Goal: Communication & Community: Participate in discussion

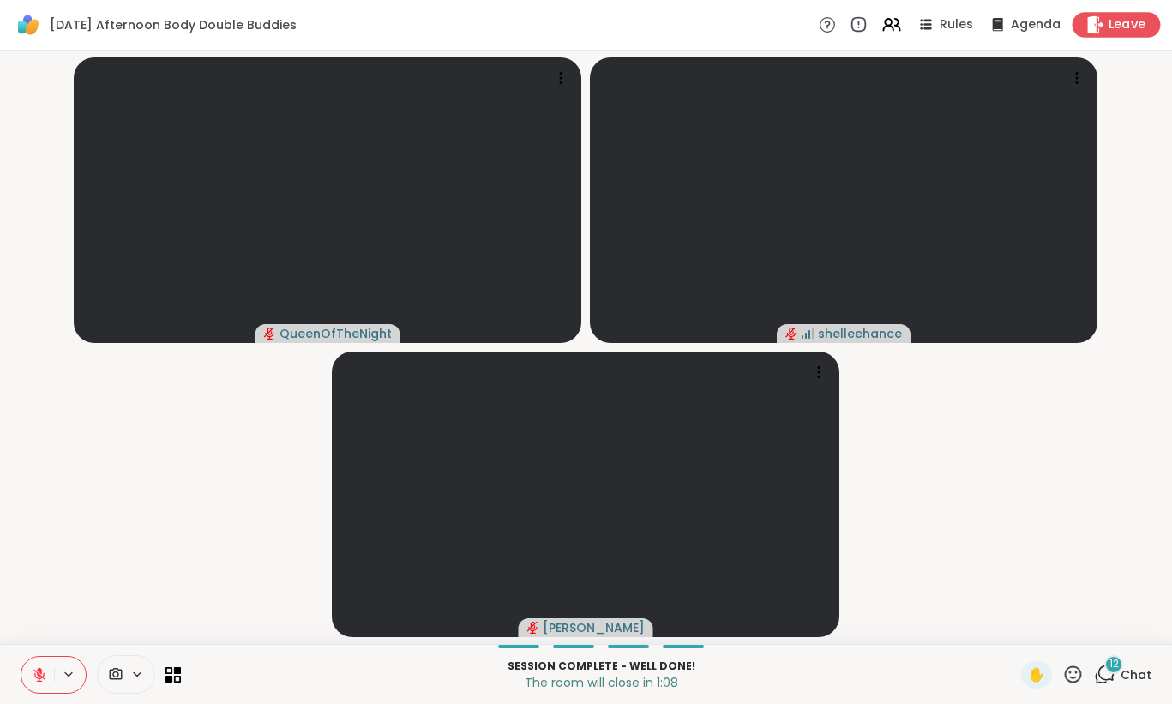
click at [1130, 28] on span "Leave" at bounding box center [1127, 25] width 38 height 18
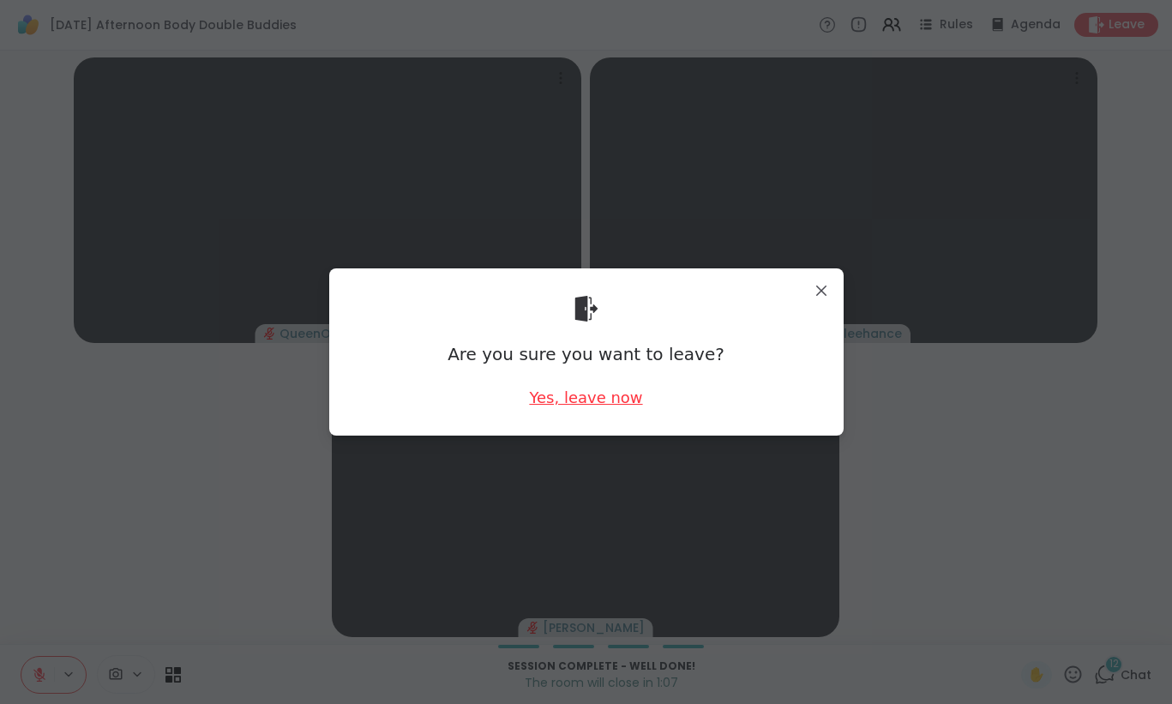
click at [593, 399] on div "Yes, leave now" at bounding box center [585, 397] width 113 height 21
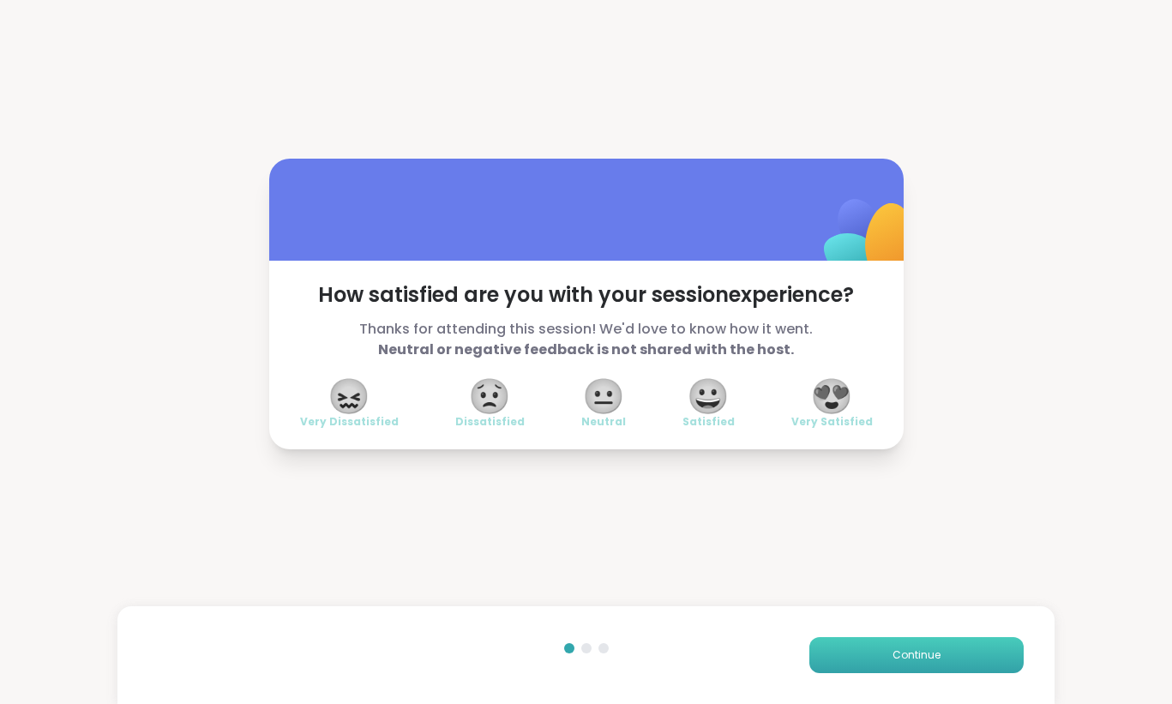
click at [920, 661] on span "Continue" at bounding box center [916, 654] width 48 height 15
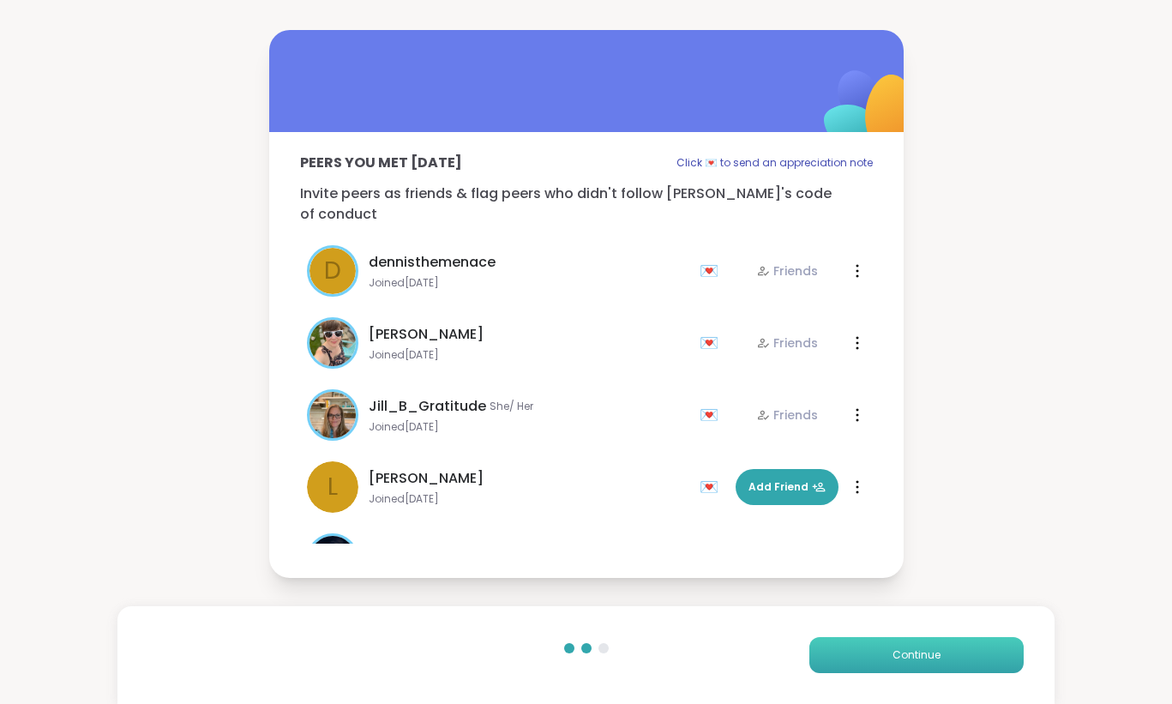
click at [920, 661] on span "Continue" at bounding box center [916, 654] width 48 height 15
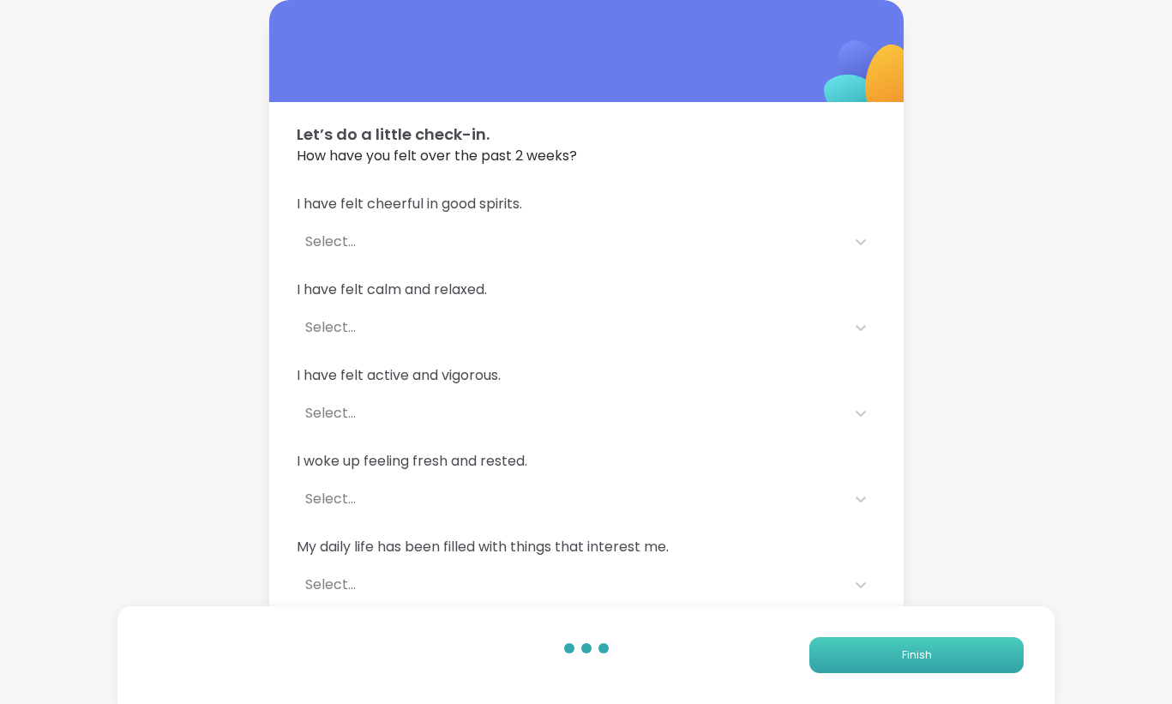
click at [920, 661] on span "Finish" at bounding box center [917, 654] width 30 height 15
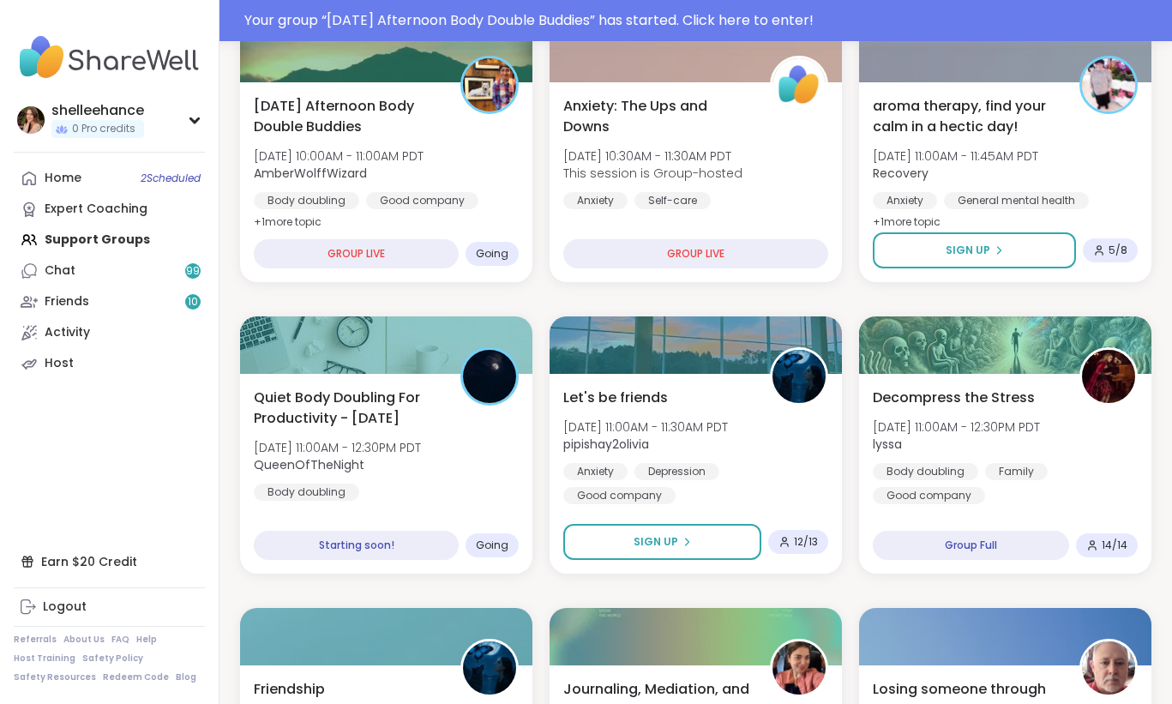
scroll to position [531, 0]
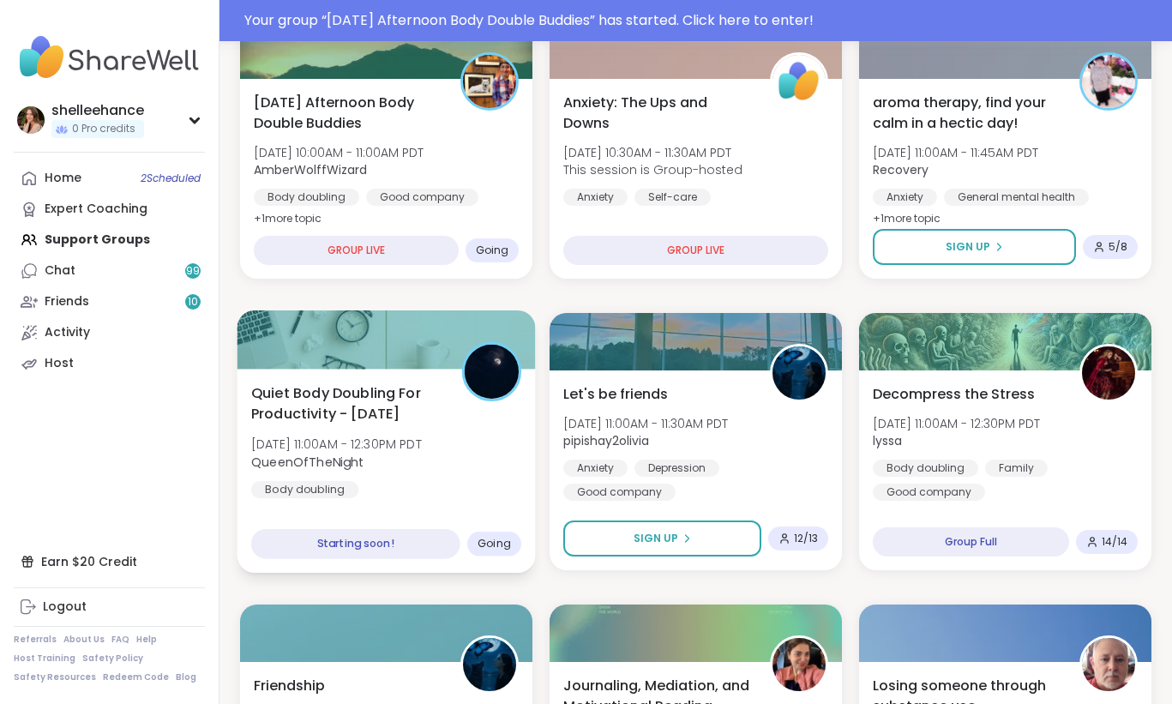
click at [471, 478] on div "Quiet Body Doubling For Productivity - Tuesday Tue, Oct 14 | 11:00AM - 12:30PM …" at bounding box center [386, 440] width 270 height 116
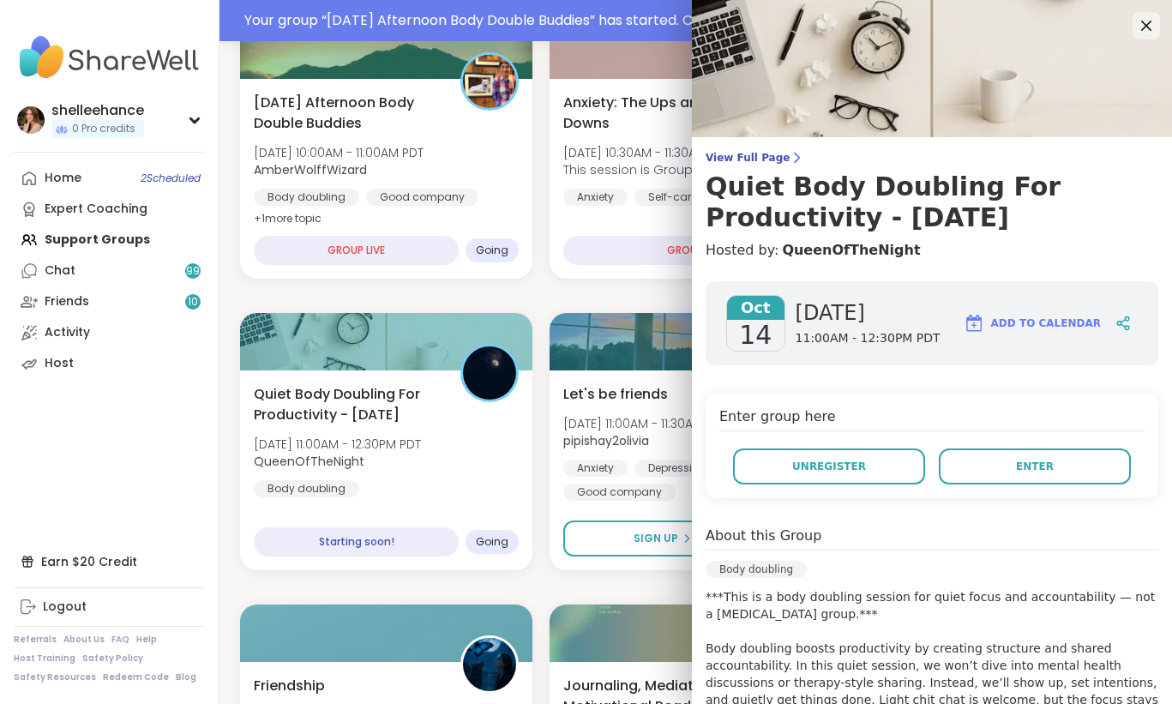
drag, startPoint x: 993, startPoint y: 467, endPoint x: 998, endPoint y: 512, distance: 44.9
click at [998, 512] on div "Oct 14 Tuesday 11:00AM - 12:30PM PDT Add to Calendar Enter group here Unregiste…" at bounding box center [932, 628] width 480 height 723
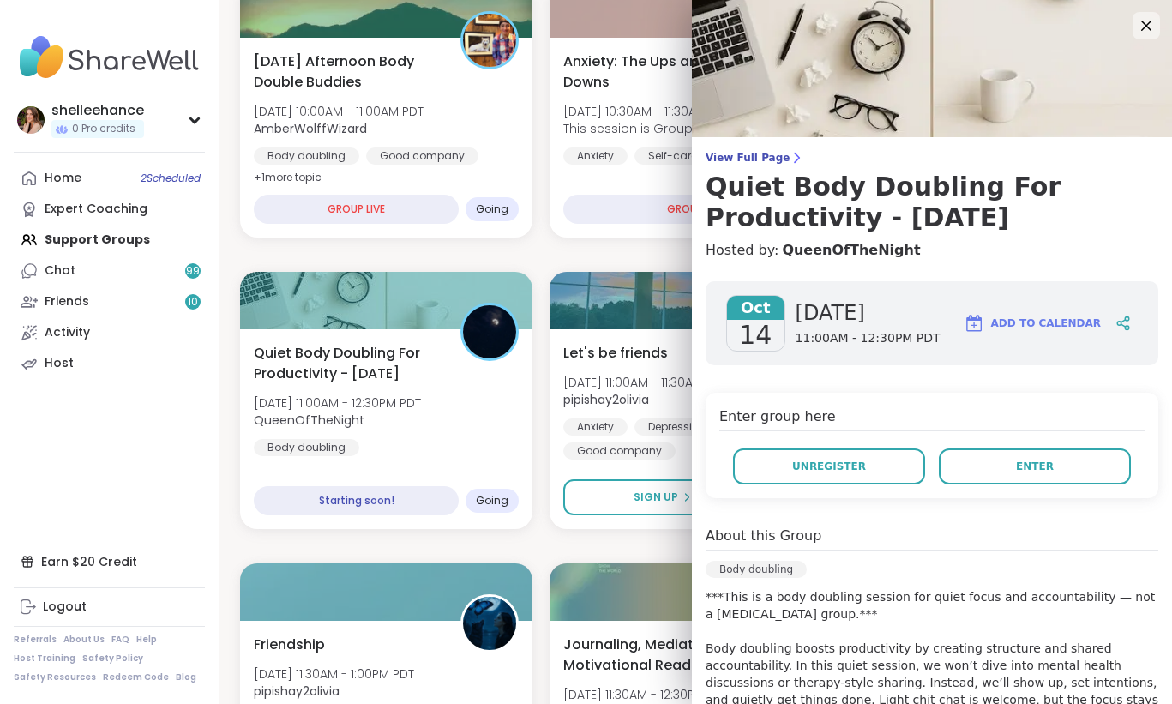
scroll to position [490, 0]
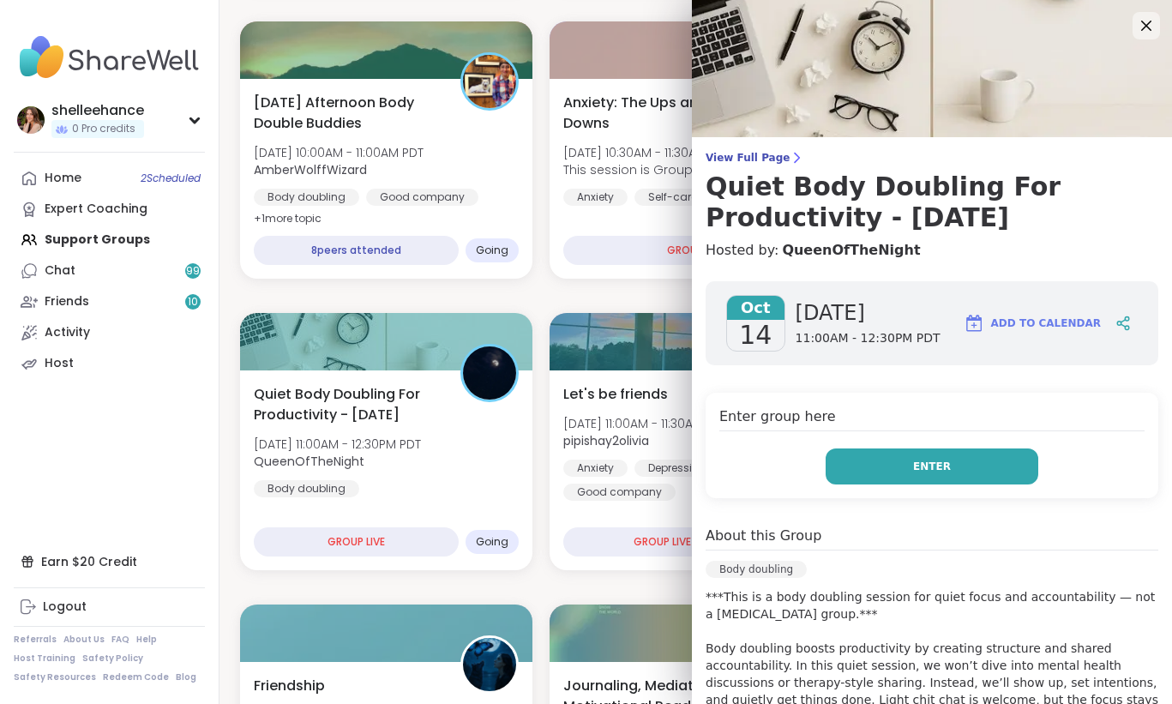
click at [869, 471] on button "Enter" at bounding box center [931, 466] width 213 height 36
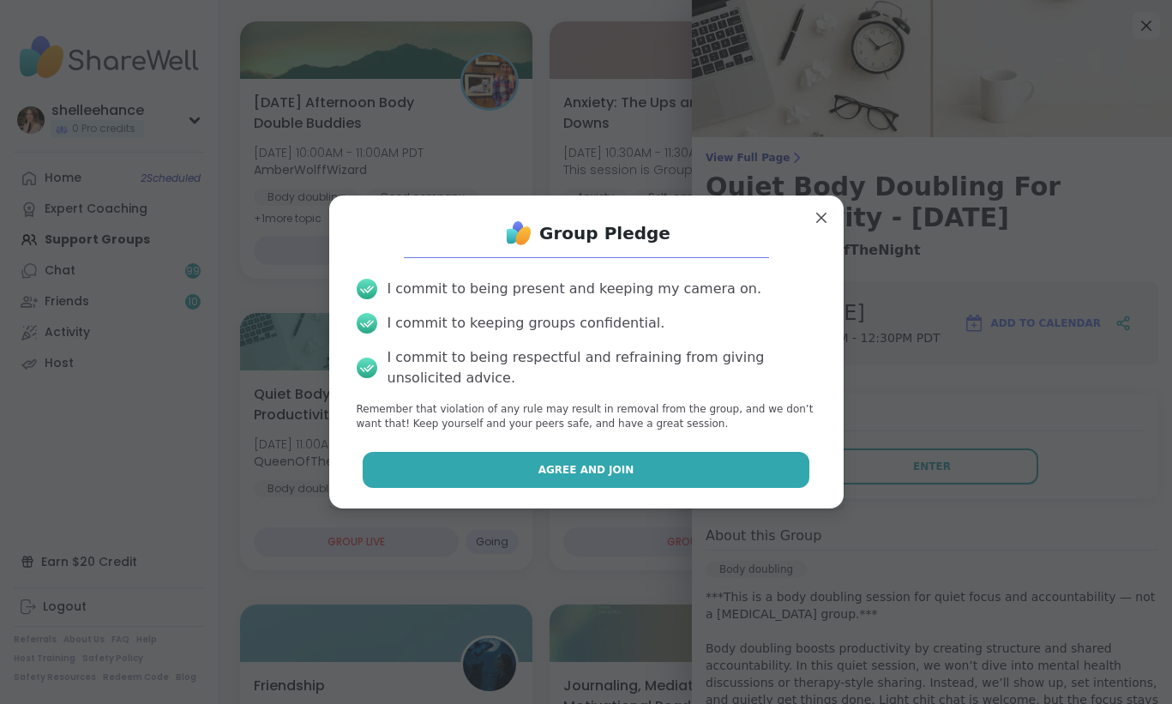
click at [515, 468] on button "Agree and Join" at bounding box center [586, 470] width 447 height 36
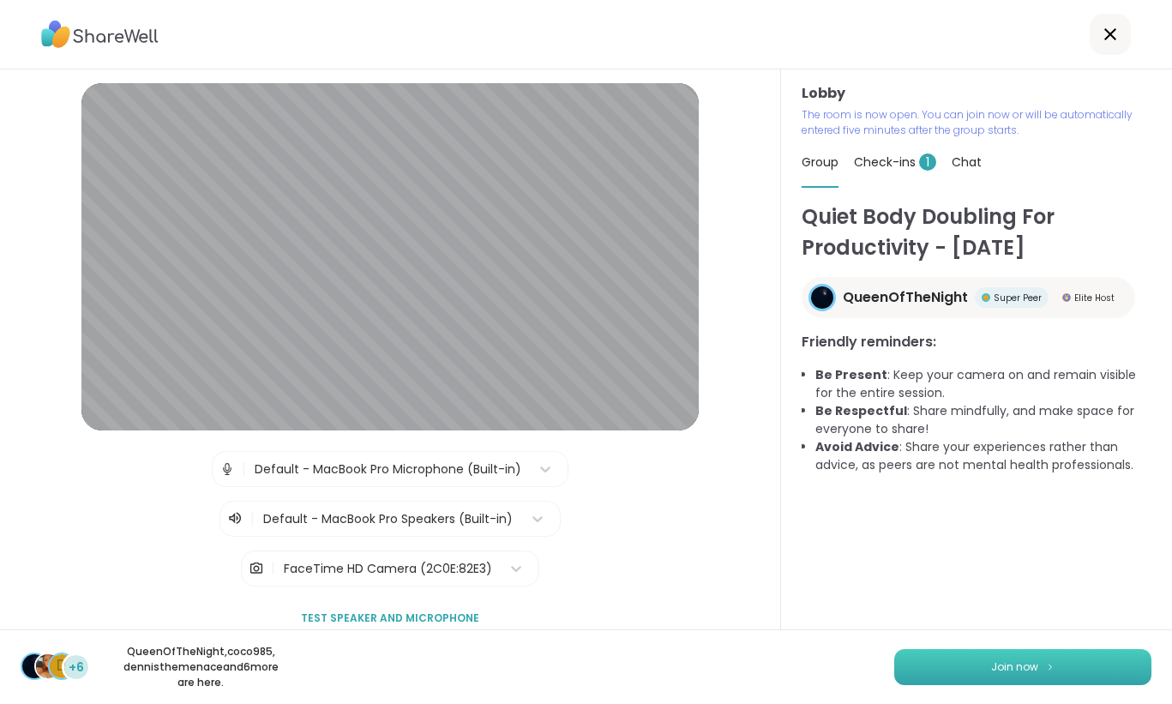
click at [999, 674] on span "Join now" at bounding box center [1014, 666] width 47 height 15
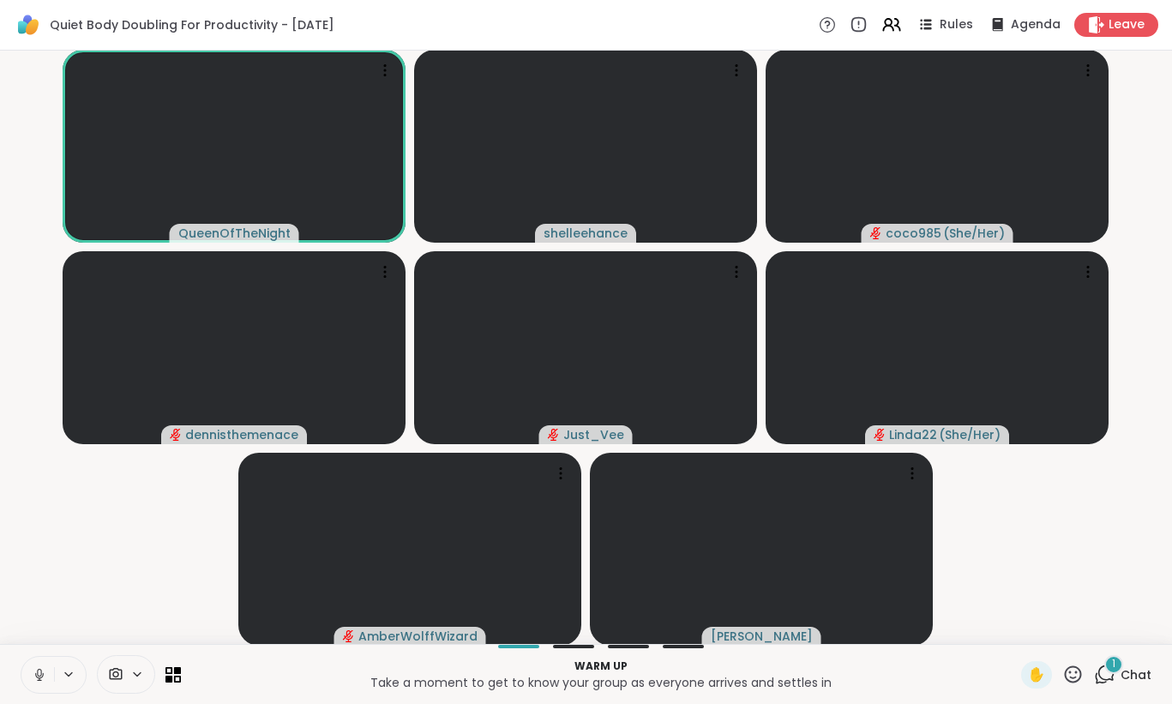
click at [34, 675] on icon at bounding box center [39, 674] width 15 height 15
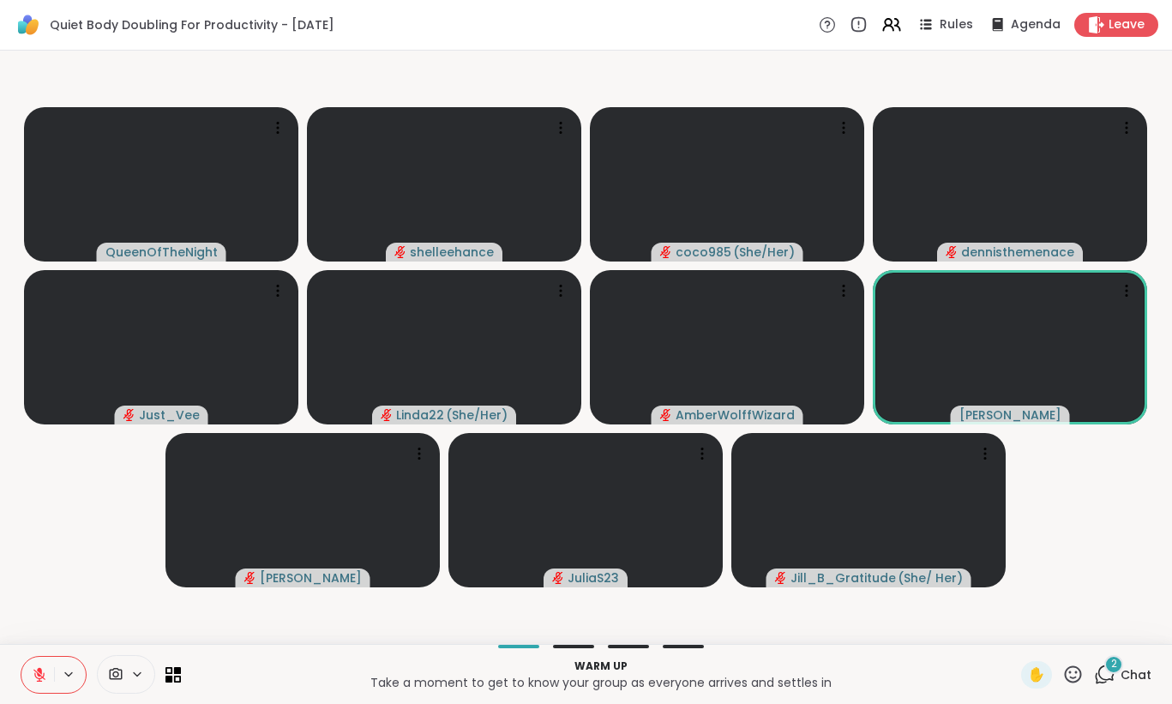
click at [1139, 674] on span "Chat" at bounding box center [1135, 674] width 31 height 17
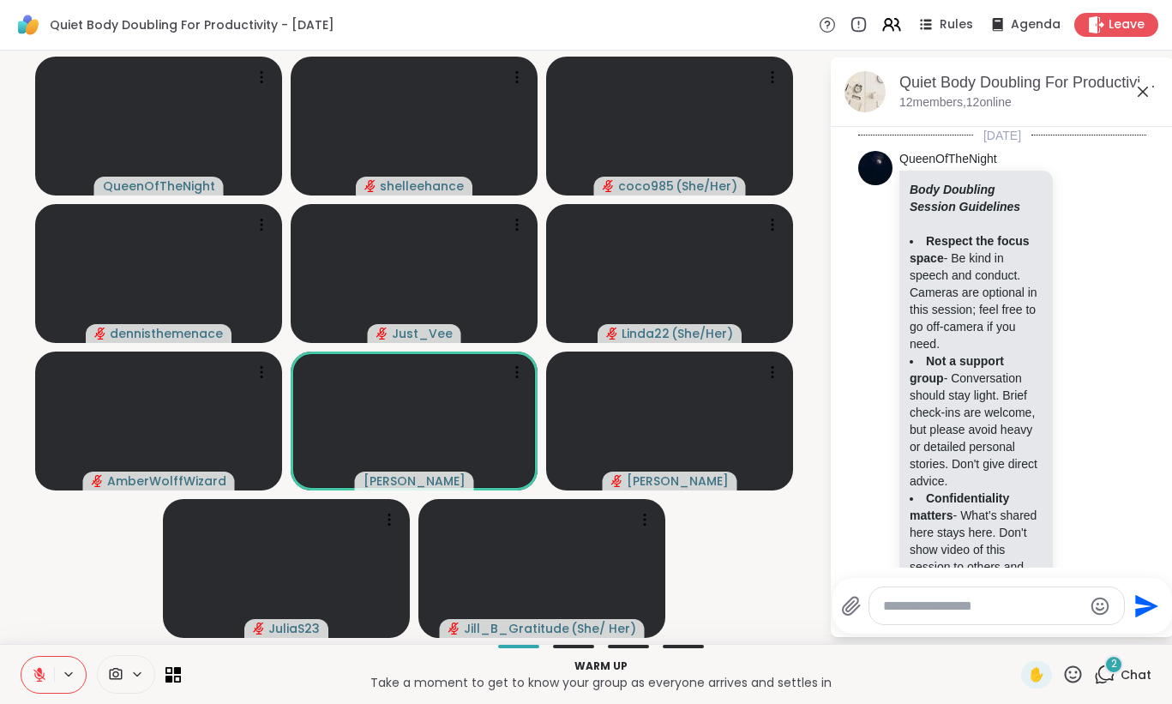
scroll to position [1635, 0]
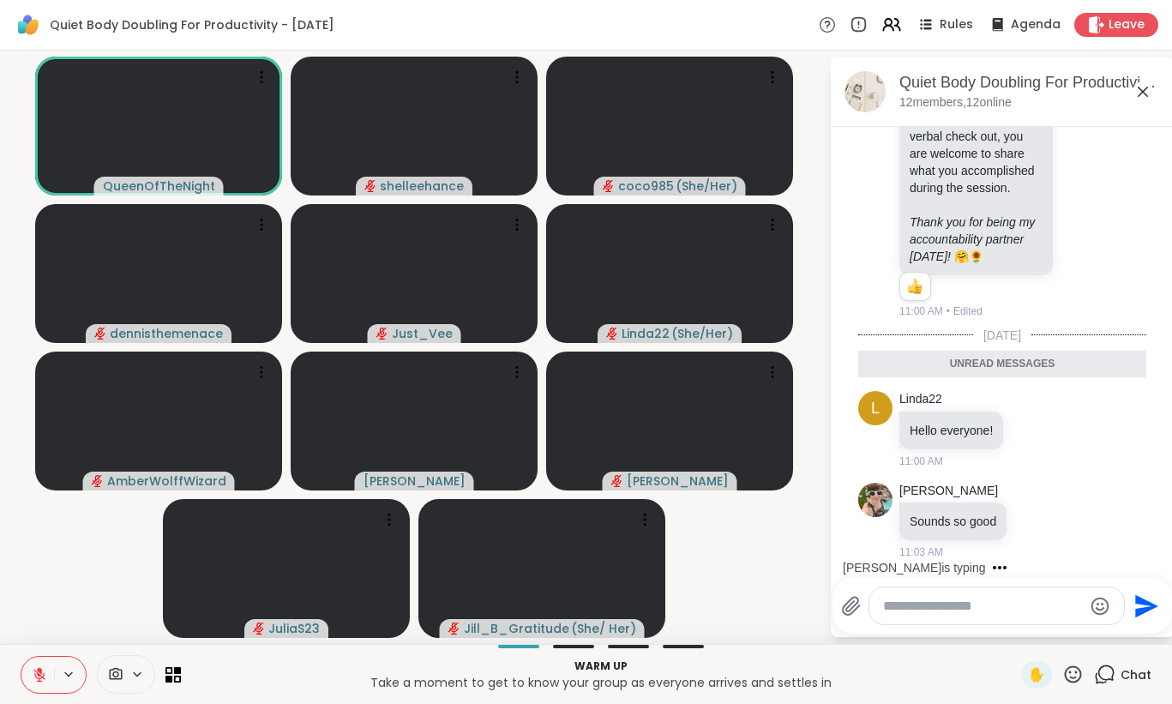
click at [1137, 96] on icon at bounding box center [1142, 92] width 10 height 10
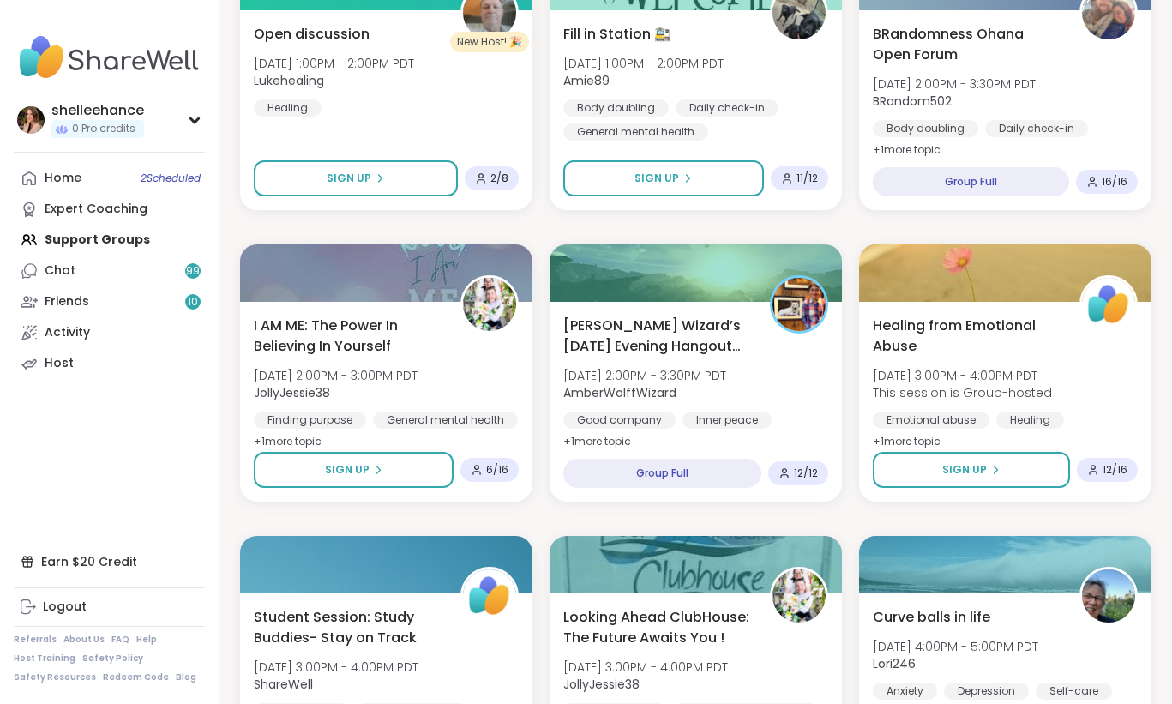
scroll to position [2107, 0]
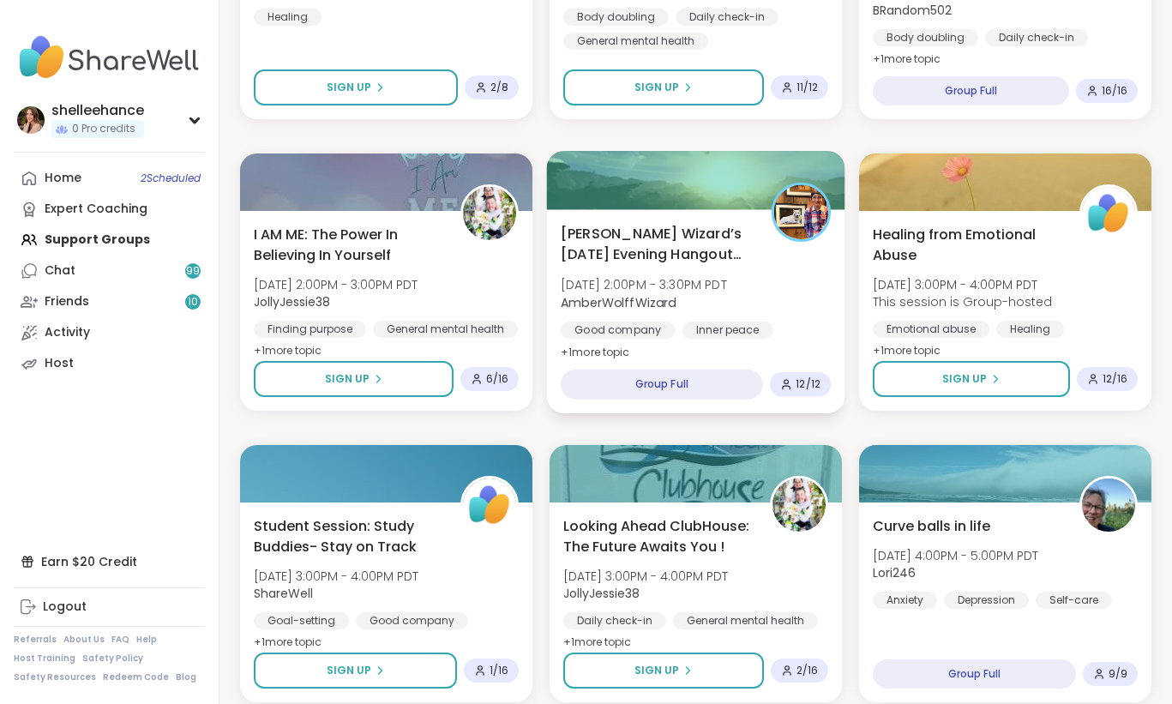
click at [802, 292] on div "Wolff Wizard’s Tuesday Evening Hangout Den 🐺🪄 Tue, Oct 14 | 2:00PM - 3:30PM PDT…" at bounding box center [695, 293] width 270 height 140
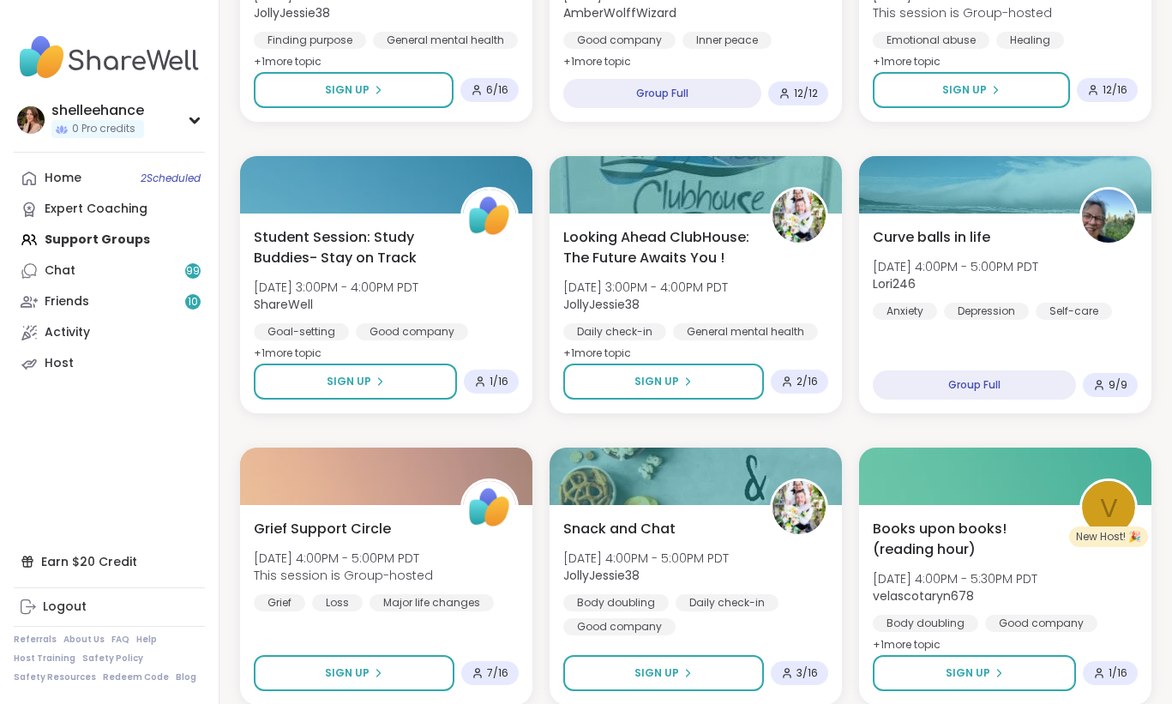
scroll to position [2367, 0]
